Goal: Task Accomplishment & Management: Manage account settings

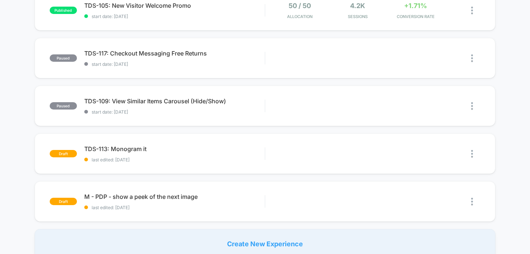
scroll to position [443, 0]
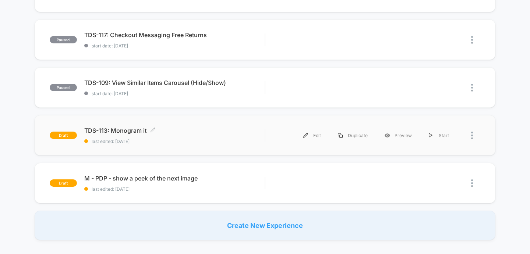
click at [106, 129] on span "TDS-113: Monogram it Click to edit experience details" at bounding box center [174, 130] width 181 height 7
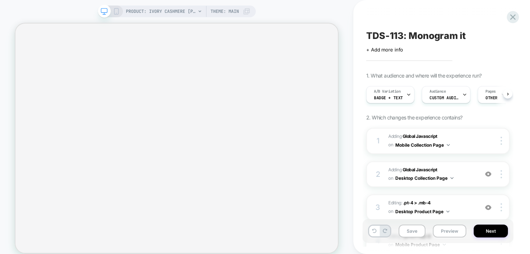
scroll to position [0, 0]
click at [389, 97] on span "Badge + text" at bounding box center [387, 97] width 29 height 5
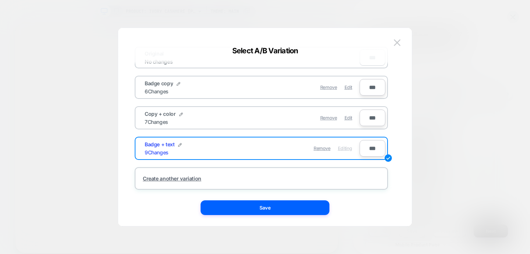
scroll to position [18, 0]
click at [399, 42] on img at bounding box center [397, 42] width 7 height 6
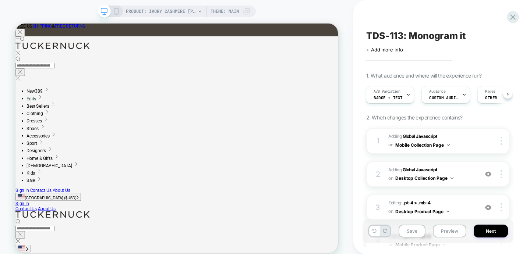
scroll to position [0, 0]
click at [512, 21] on icon at bounding box center [513, 17] width 10 height 10
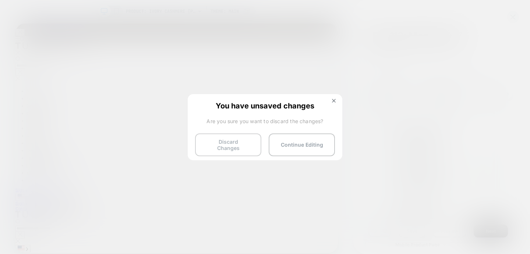
click at [230, 149] on button "Discard Changes" at bounding box center [228, 145] width 66 height 23
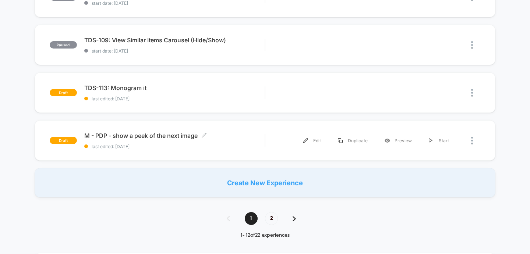
scroll to position [488, 0]
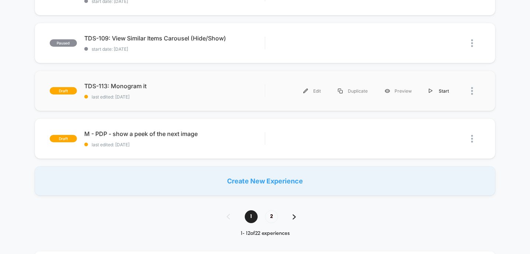
click at [440, 89] on div "Start" at bounding box center [438, 91] width 37 height 17
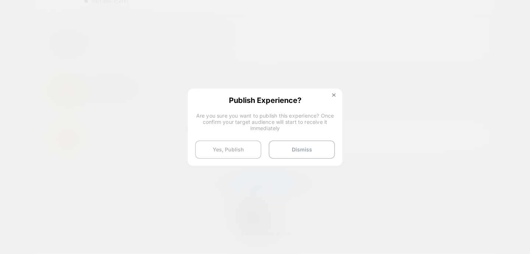
click at [226, 151] on button "Yes, Publish" at bounding box center [228, 150] width 66 height 18
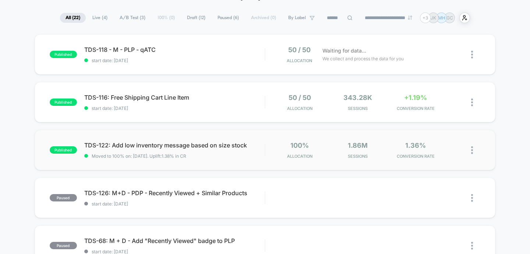
scroll to position [47, 0]
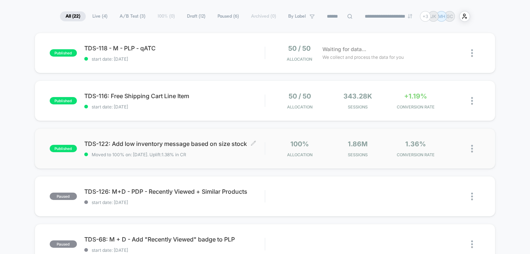
click at [207, 146] on span "TDS-122: Add low inventory message based on size stock Click to edit experience…" at bounding box center [174, 143] width 181 height 7
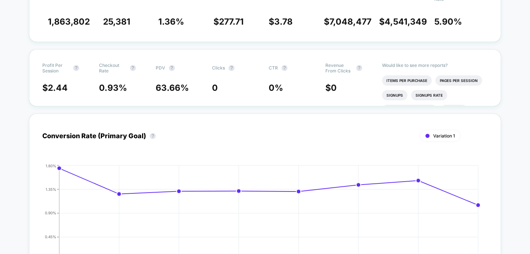
scroll to position [173, 0]
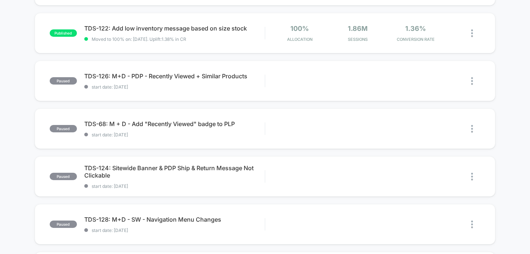
scroll to position [317, 0]
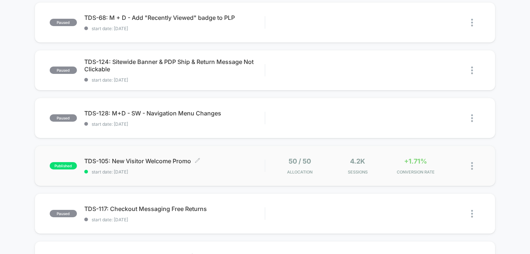
click at [161, 172] on span "start date: [DATE]" at bounding box center [174, 172] width 181 height 6
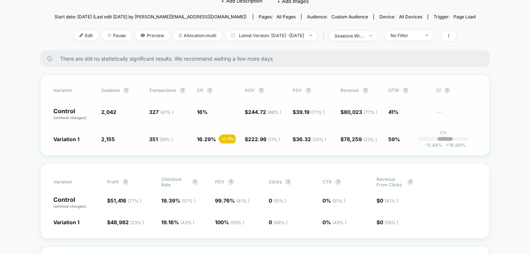
scroll to position [74, 0]
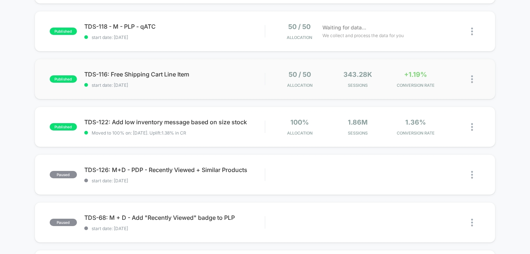
scroll to position [118, 0]
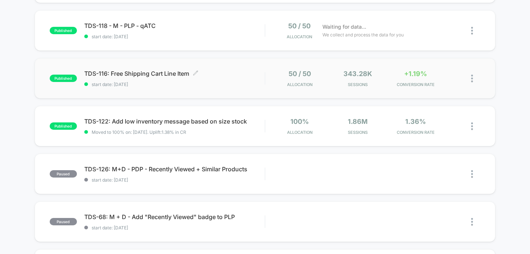
click at [156, 78] on div "TDS-116: Free Shipping Cart Line Item Click to edit experience details Click to…" at bounding box center [174, 78] width 181 height 17
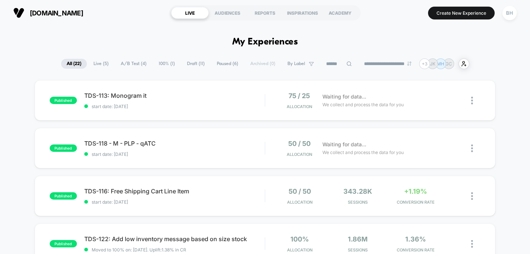
scroll to position [34, 0]
